Goal: Navigation & Orientation: Find specific page/section

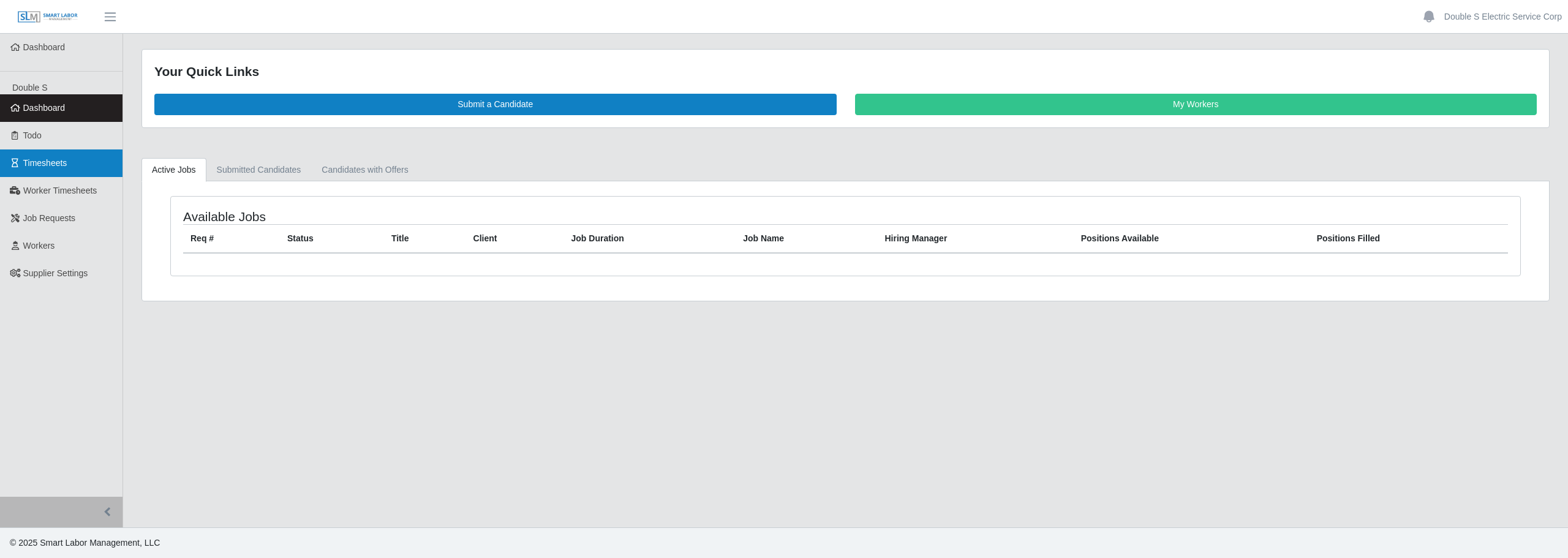
click at [47, 159] on span "Timesheets" at bounding box center [45, 163] width 44 height 10
click at [67, 217] on span "Job Requests" at bounding box center [50, 218] width 53 height 10
click at [69, 164] on link "Timesheets" at bounding box center [61, 163] width 122 height 28
click at [89, 159] on link "Timesheets" at bounding box center [61, 163] width 122 height 28
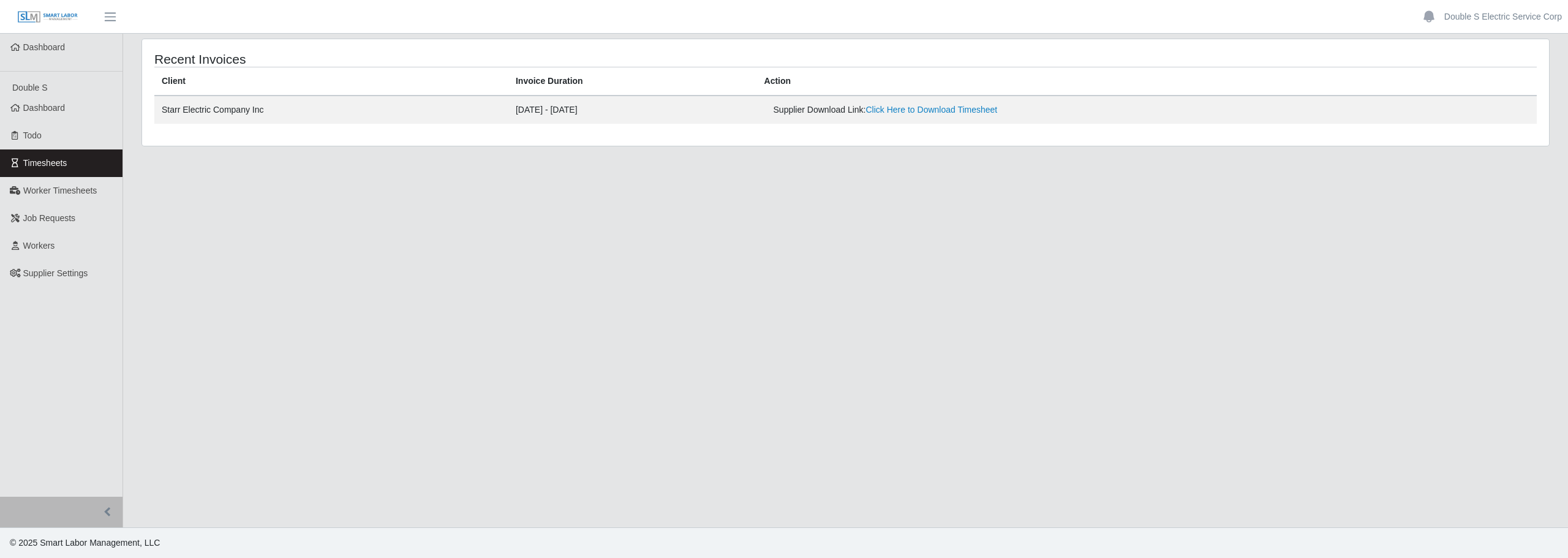
click at [94, 168] on link "Timesheets" at bounding box center [61, 163] width 122 height 28
click at [61, 158] on span "Timesheets" at bounding box center [45, 163] width 44 height 10
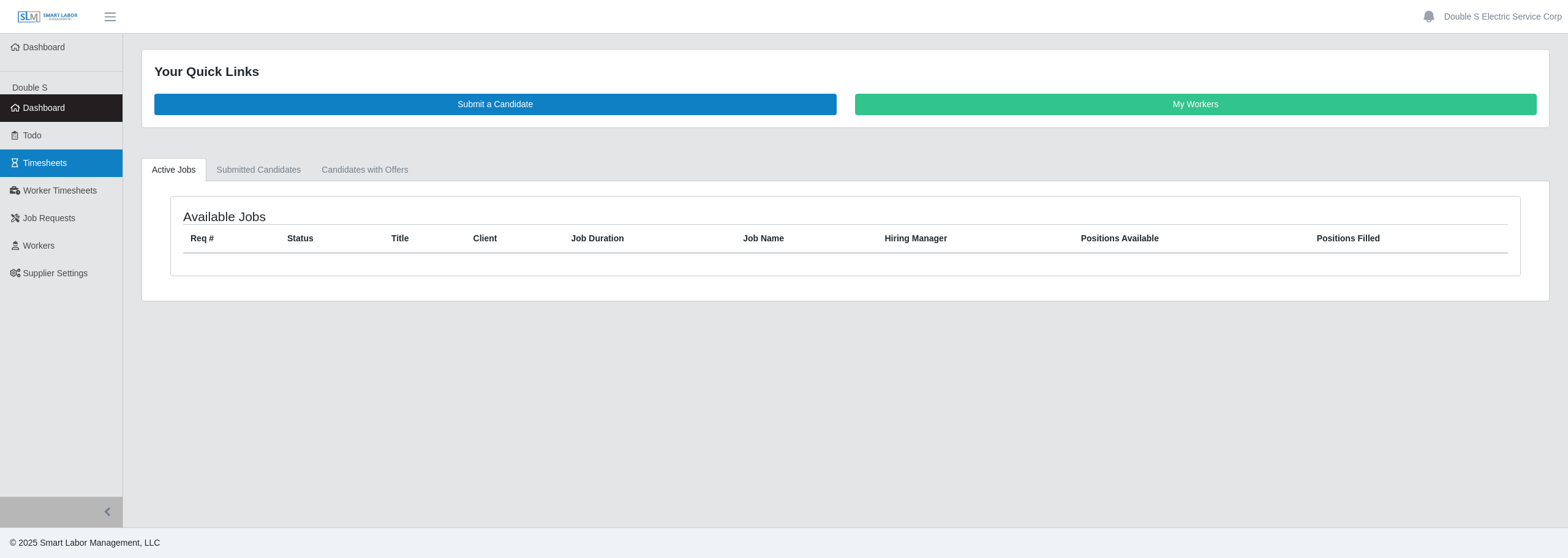
click at [66, 165] on span "Timesheets" at bounding box center [45, 163] width 44 height 10
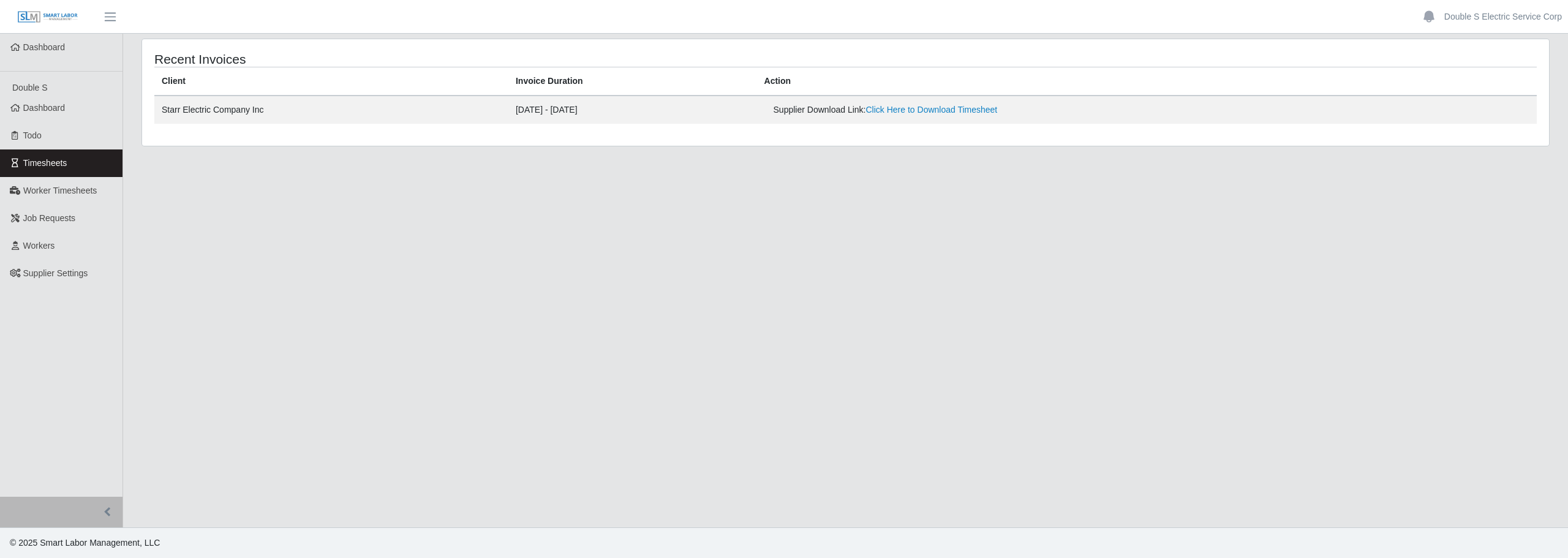
click at [77, 166] on link "Timesheets" at bounding box center [61, 163] width 122 height 28
click at [91, 161] on link "Timesheets" at bounding box center [61, 163] width 122 height 28
click at [319, 118] on td "Starr Electric Company Inc" at bounding box center [331, 110] width 354 height 28
click at [89, 163] on link "Timesheets" at bounding box center [61, 163] width 122 height 28
click at [73, 134] on link "Todo" at bounding box center [61, 135] width 122 height 28
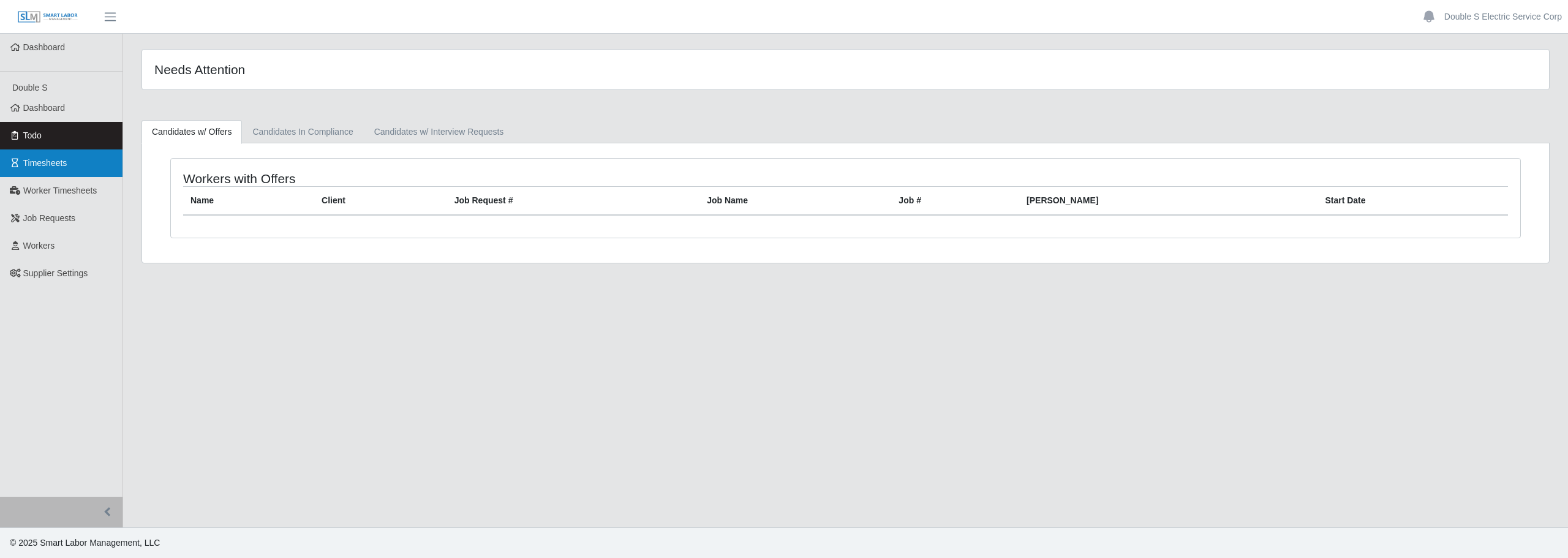
click at [98, 168] on link "Timesheets" at bounding box center [61, 163] width 122 height 28
